Goal: Information Seeking & Learning: Learn about a topic

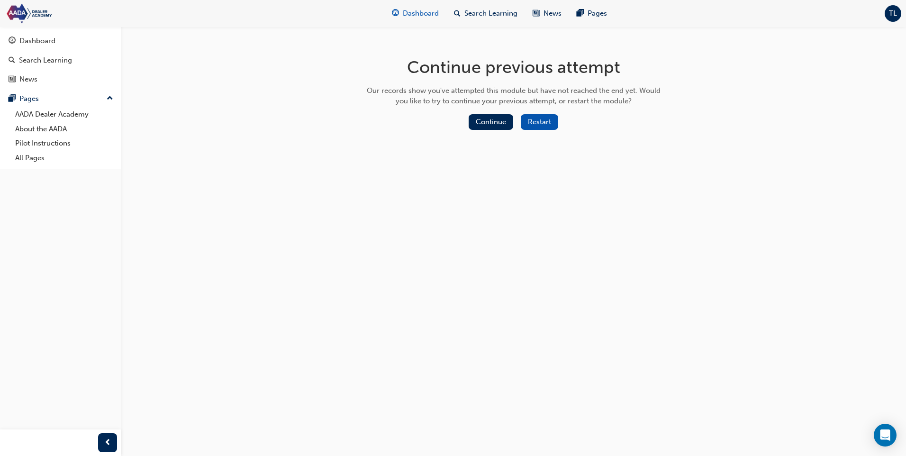
click at [407, 16] on span "Dashboard" at bounding box center [421, 13] width 36 height 11
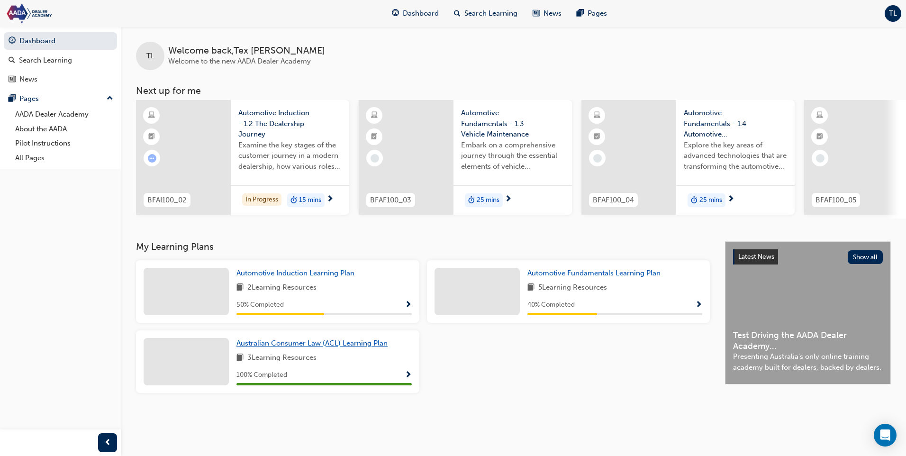
click at [315, 347] on span "Australian Consumer Law (ACL) Learning Plan" at bounding box center [311, 343] width 151 height 9
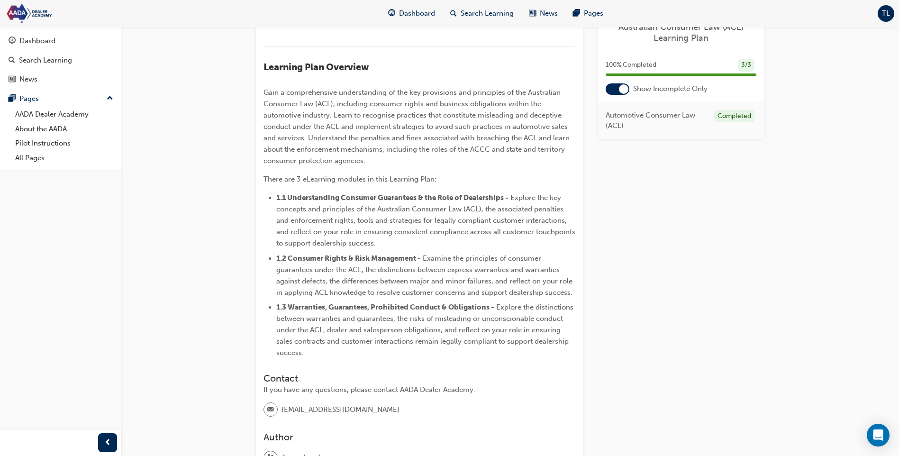
scroll to position [426, 0]
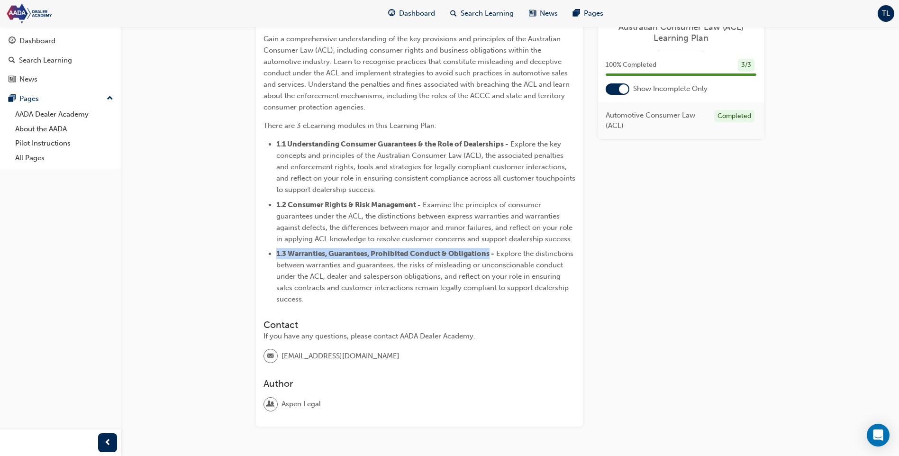
drag, startPoint x: 490, startPoint y: 264, endPoint x: 273, endPoint y: 268, distance: 217.4
click at [273, 268] on ul "1.1 Understanding Consumer Guarantees & the Role of Dealerships - Explore the k…" at bounding box center [419, 221] width 312 height 166
copy span "1.3 Warranties, Guarantees, Prohibited Conduct & Obligations"
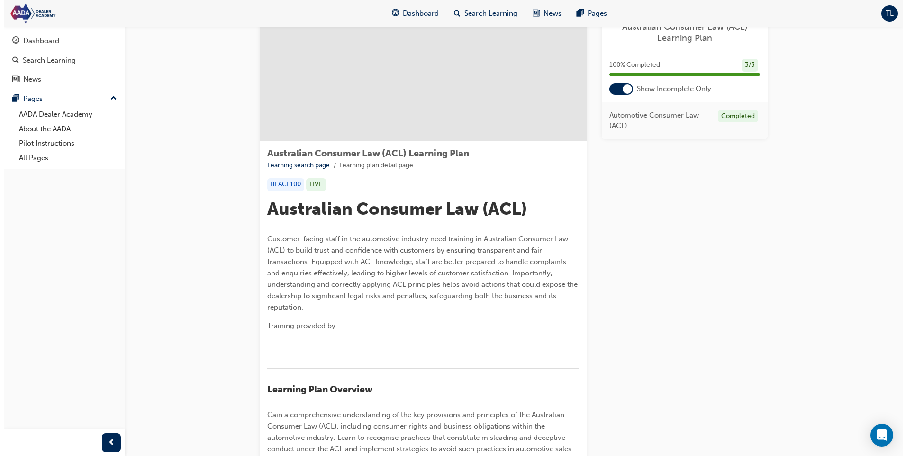
scroll to position [0, 0]
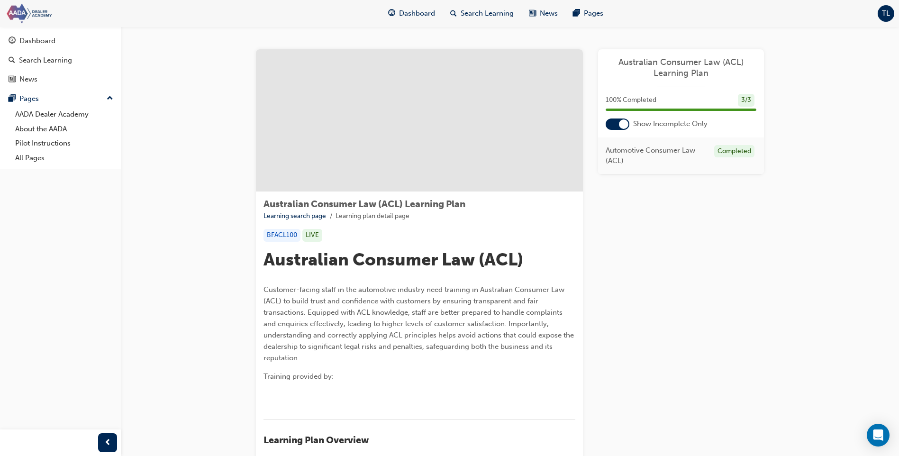
click at [35, 12] on img at bounding box center [59, 13] width 109 height 21
